Goal: Find specific page/section: Find specific page/section

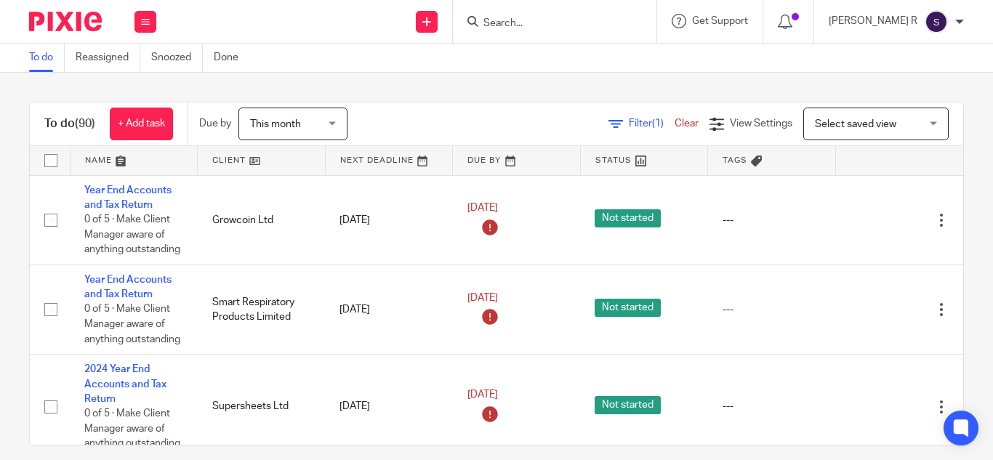
click at [552, 20] on input "Search" at bounding box center [547, 23] width 131 height 13
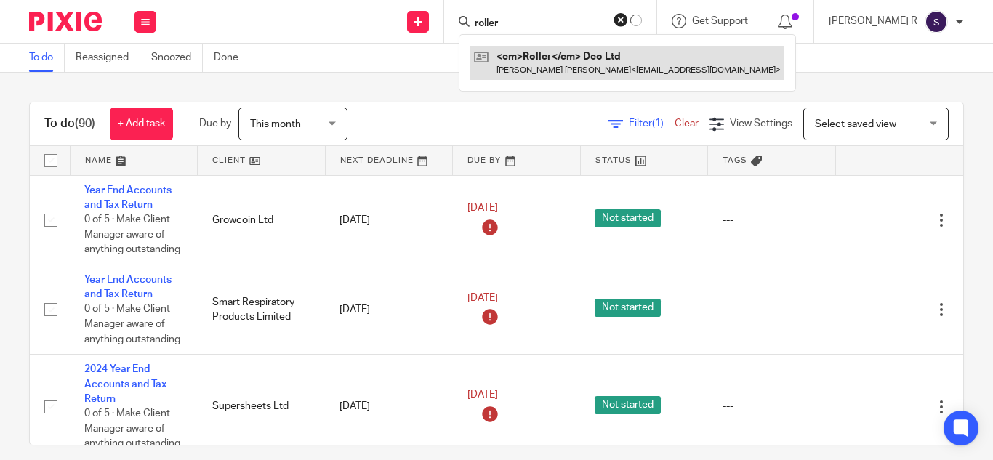
type input "roller"
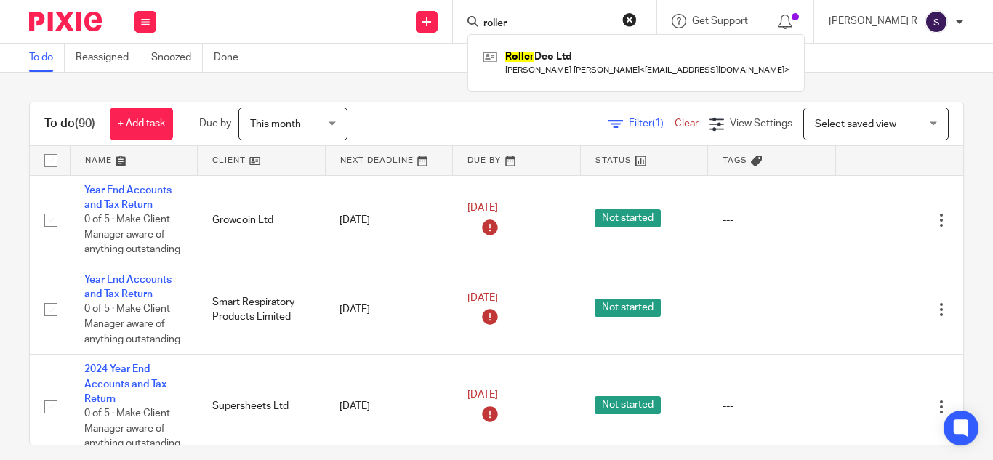
click at [441, 80] on div "To do (90) + Add task Due by This month This month Today Tomorrow This week Nex…" at bounding box center [496, 267] width 993 height 388
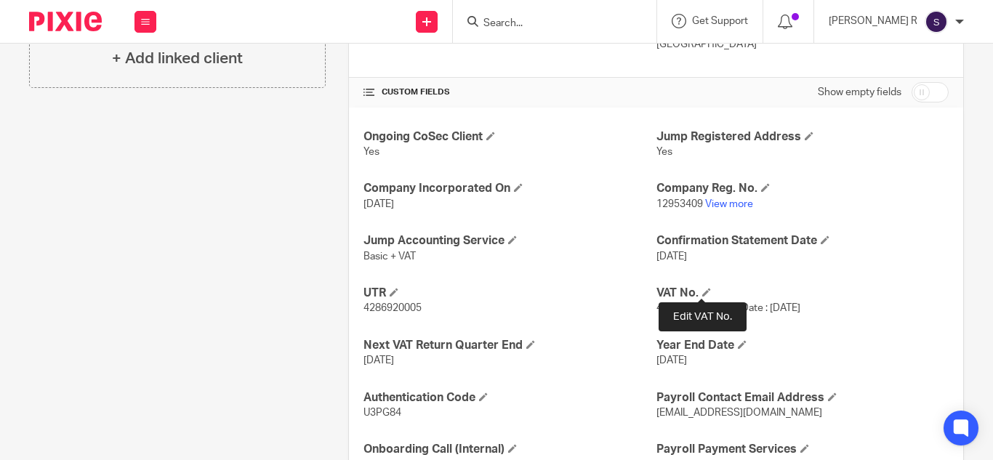
scroll to position [470, 0]
click at [719, 200] on link "View more" at bounding box center [729, 203] width 48 height 10
